Goal: Information Seeking & Learning: Learn about a topic

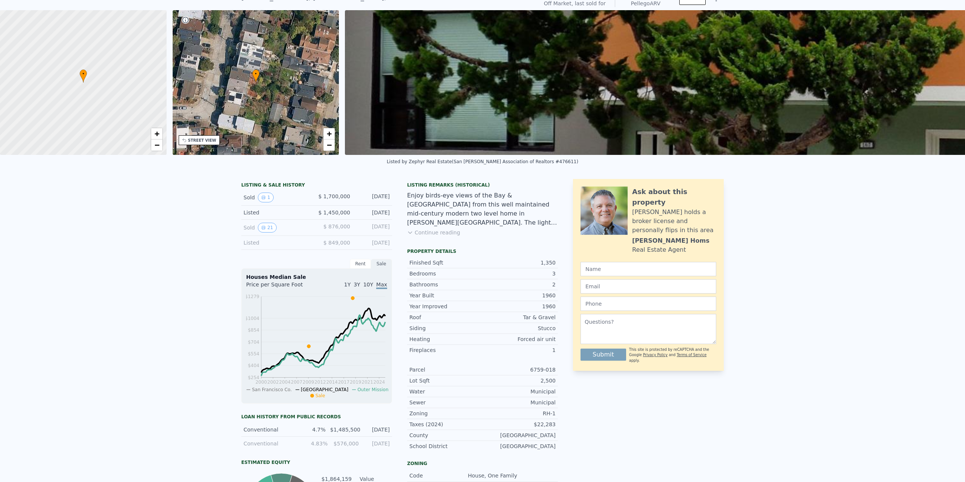
scroll to position [3, 0]
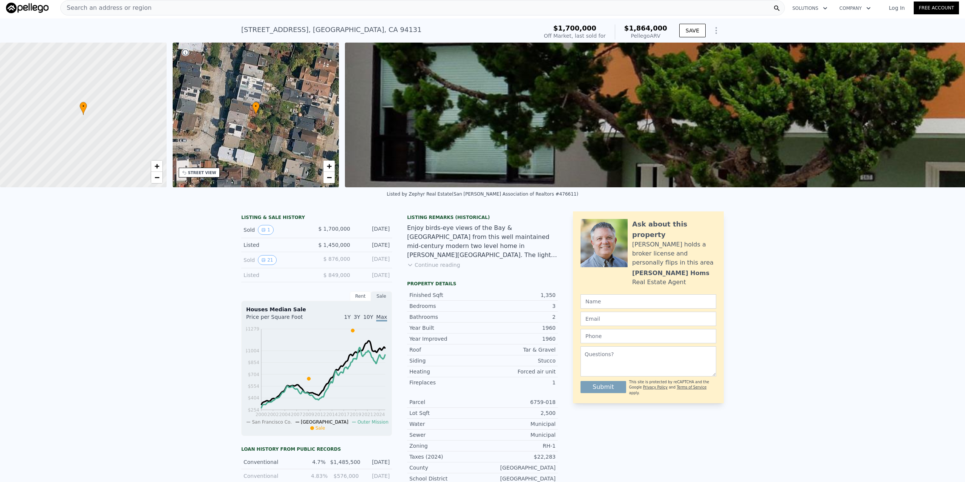
click at [531, 119] on img at bounding box center [824, 115] width 959 height 145
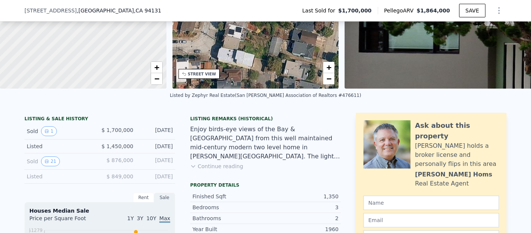
scroll to position [110, 0]
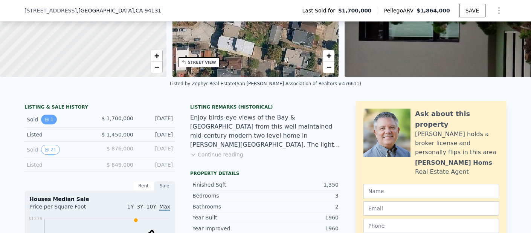
click at [43, 124] on button "1" at bounding box center [49, 120] width 16 height 10
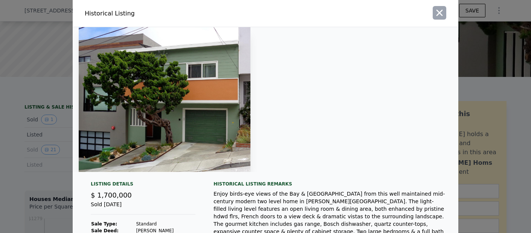
click at [435, 13] on icon "button" at bounding box center [440, 13] width 11 height 11
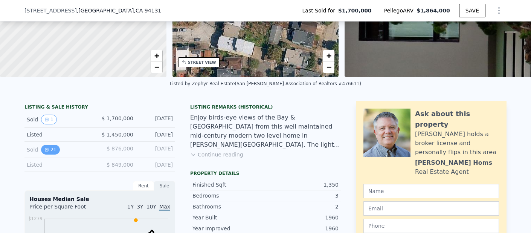
click at [44, 152] on icon "View historical data" at bounding box center [46, 149] width 5 height 5
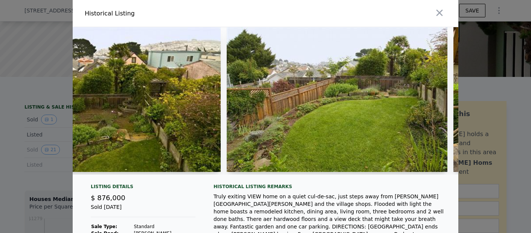
scroll to position [0, 3520]
